Goal: Check status

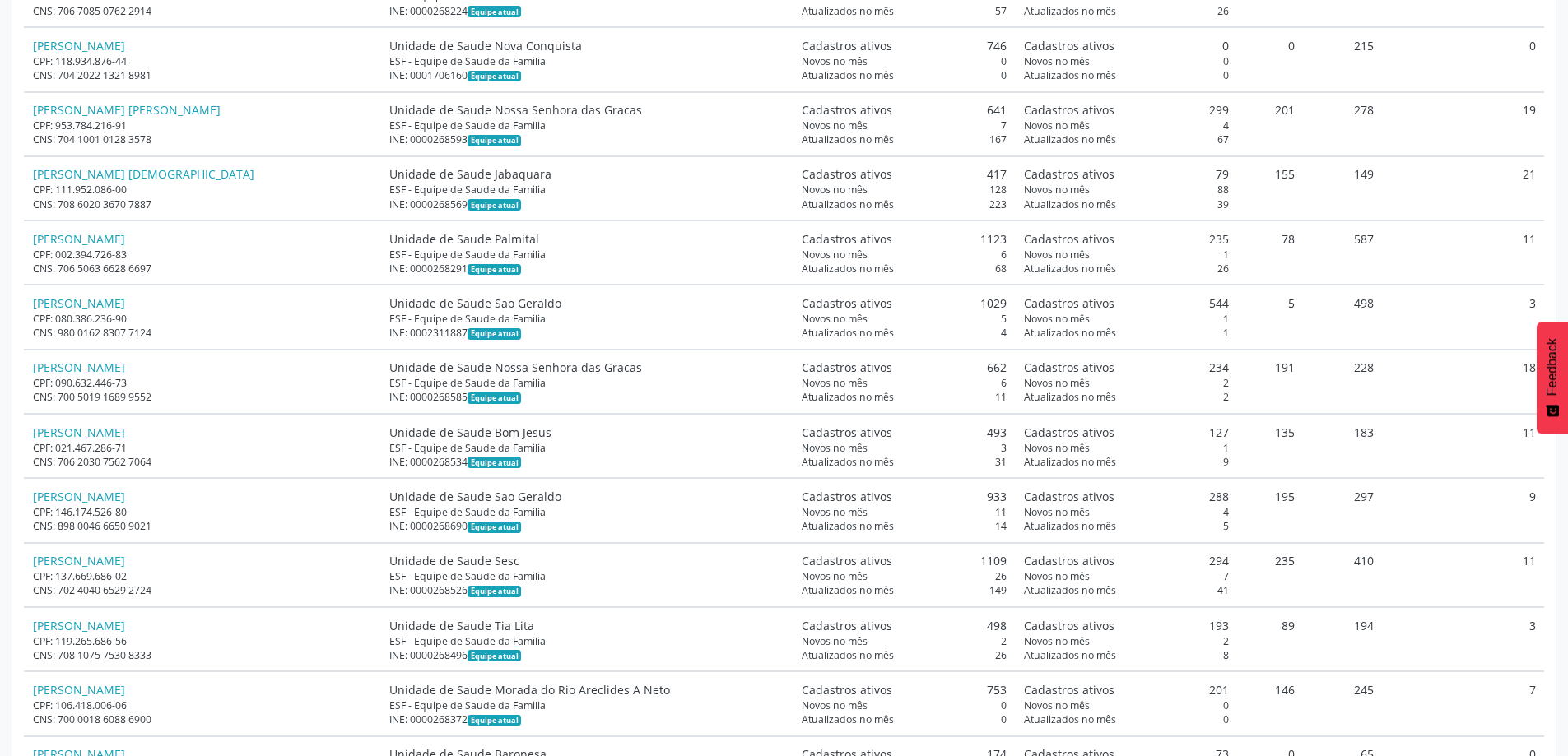
scroll to position [5924, 0]
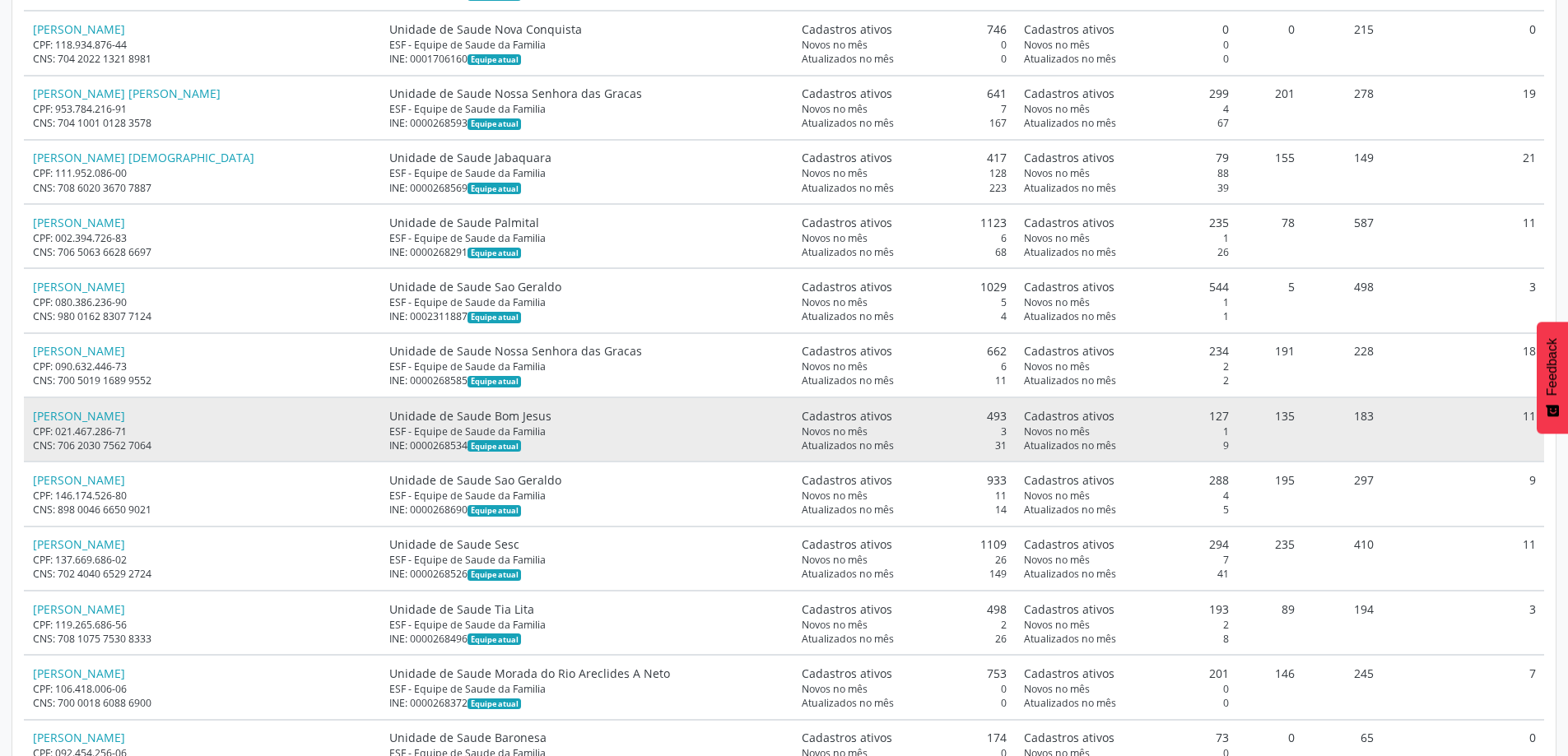
click at [1271, 418] on td "135" at bounding box center [1270, 430] width 67 height 64
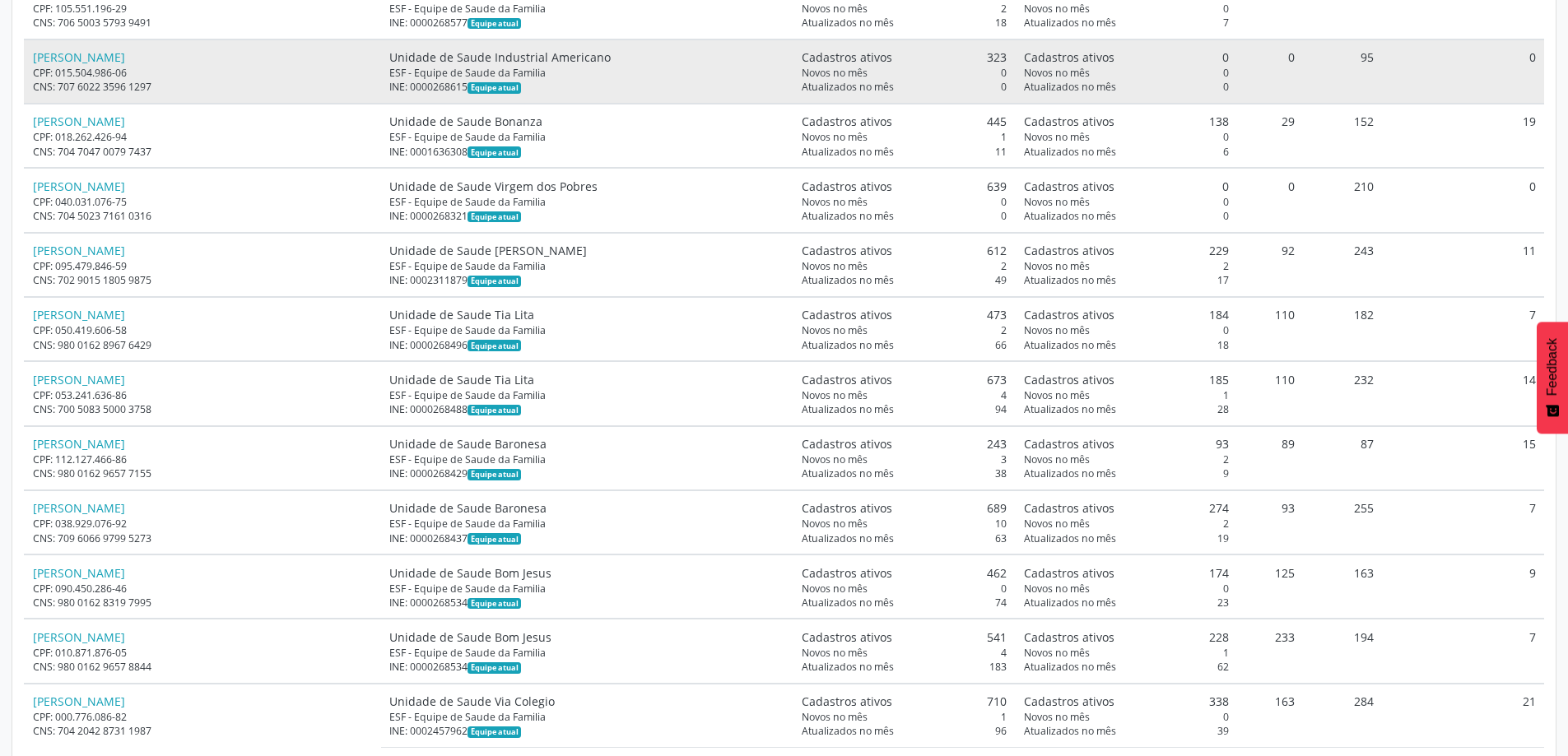
scroll to position [11767, 0]
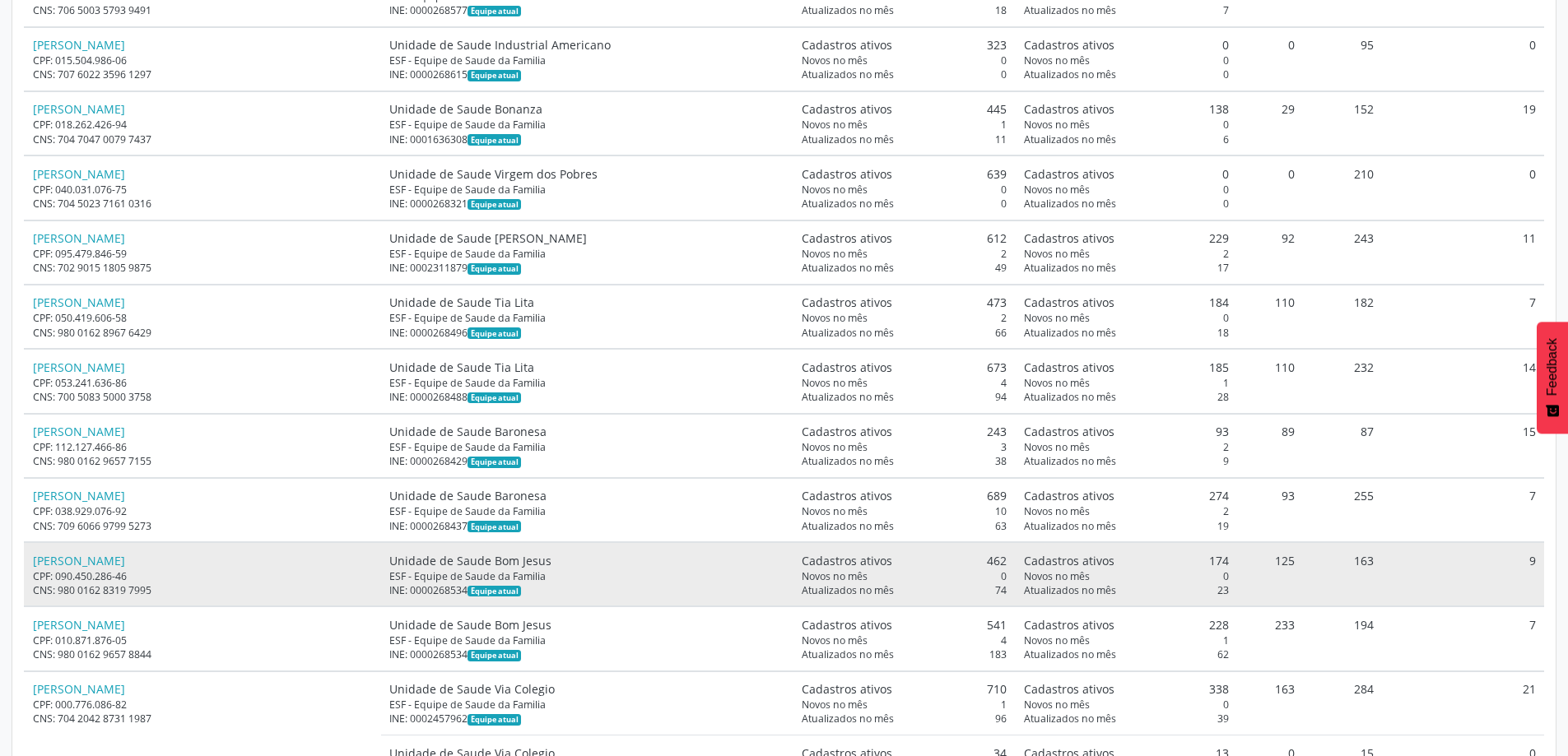
drag, startPoint x: 1257, startPoint y: 565, endPoint x: 1291, endPoint y: 572, distance: 34.7
click at [1291, 572] on td "125" at bounding box center [1270, 575] width 67 height 64
click at [1269, 564] on td "125" at bounding box center [1270, 575] width 67 height 64
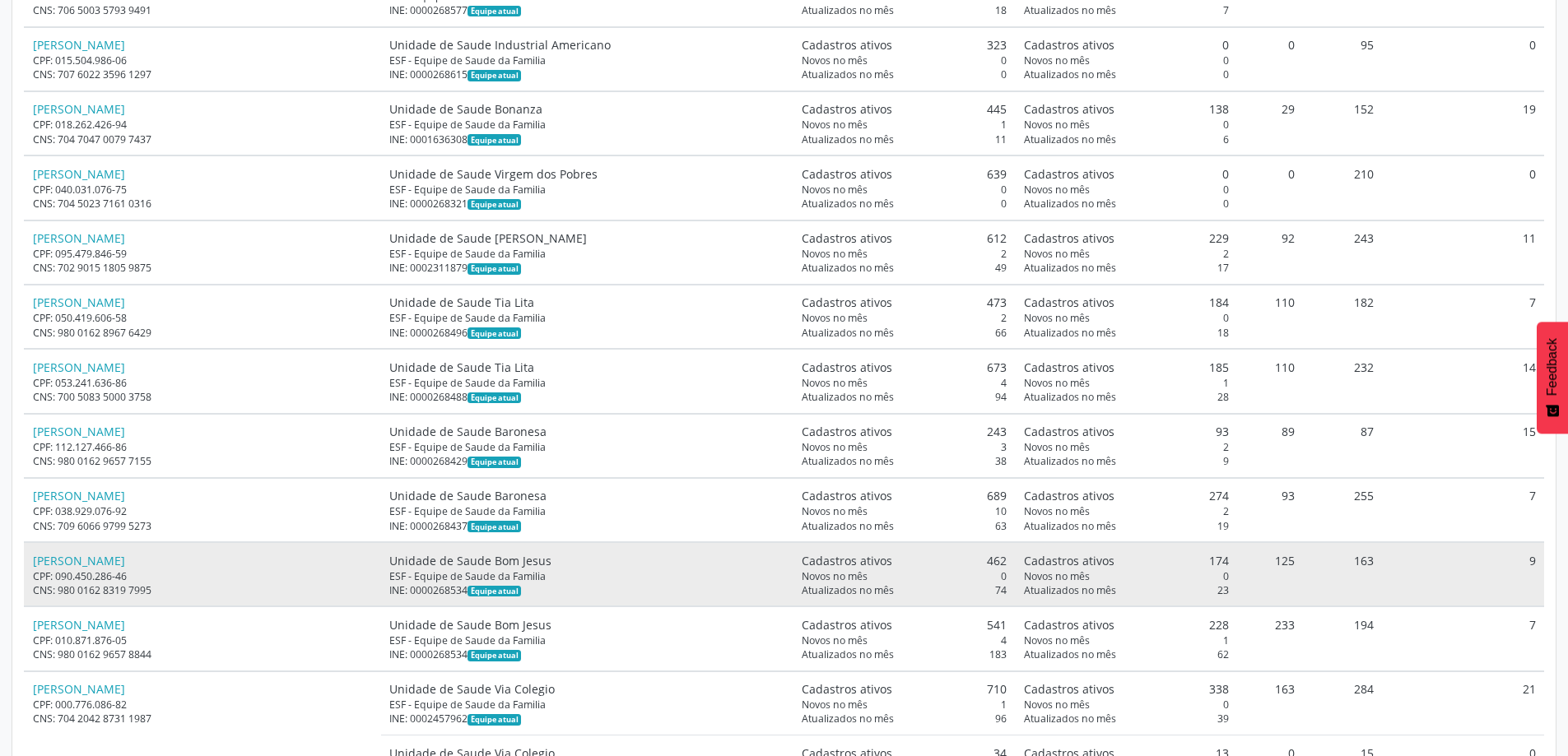
click at [1269, 564] on td "125" at bounding box center [1270, 575] width 67 height 64
click at [1278, 566] on td "125" at bounding box center [1270, 575] width 67 height 64
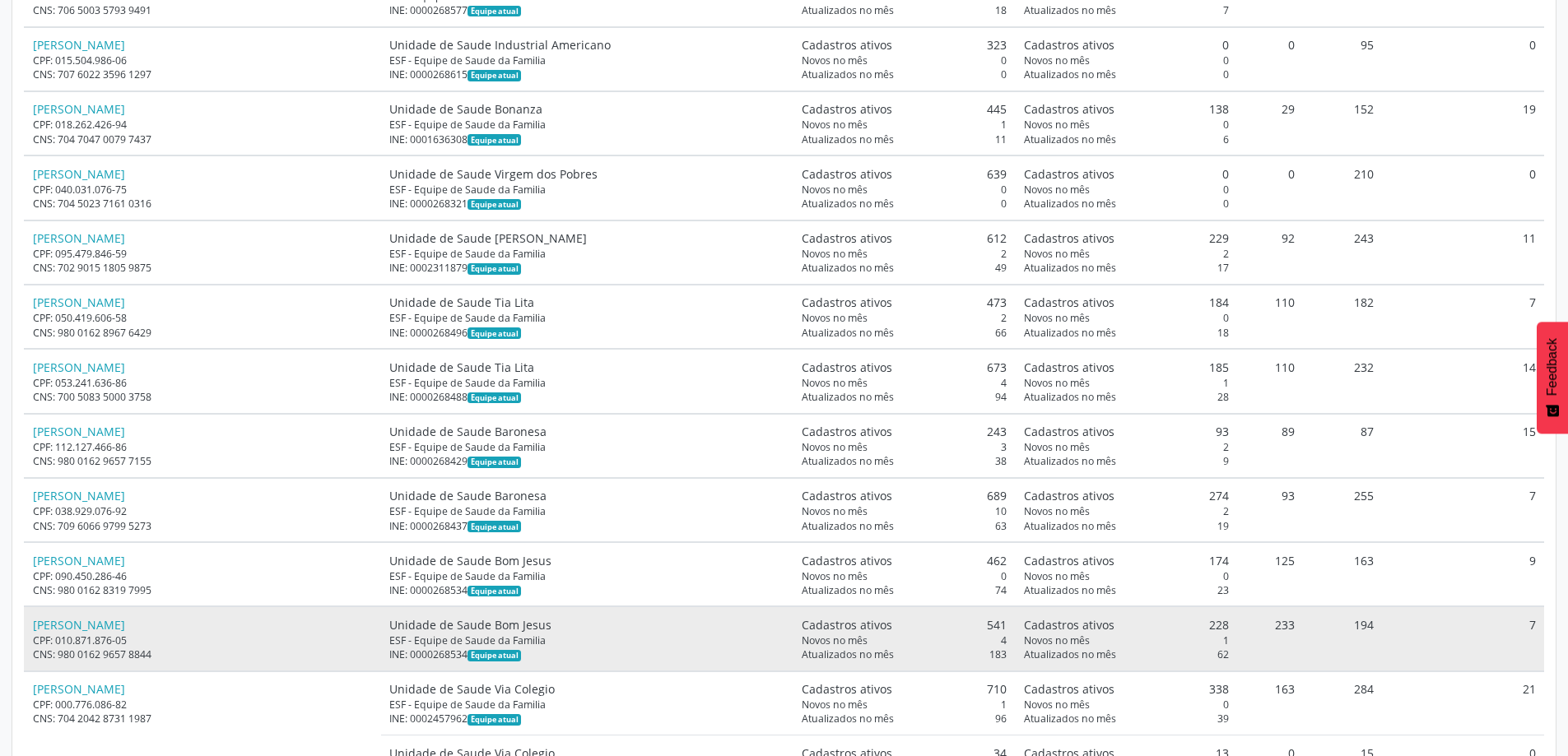
click at [1263, 634] on td "233" at bounding box center [1270, 639] width 67 height 64
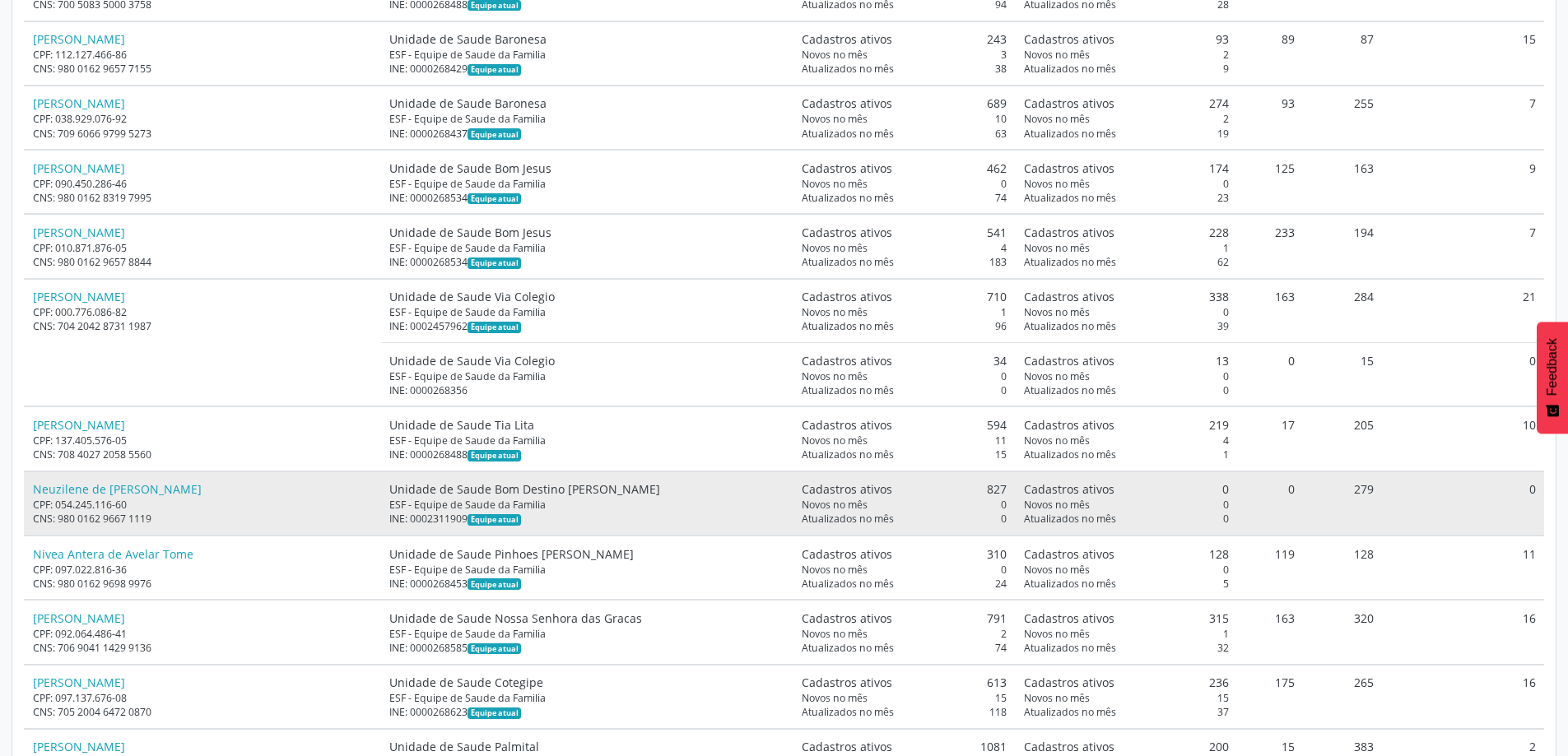
scroll to position [12426, 0]
